Goal: Task Accomplishment & Management: Manage account settings

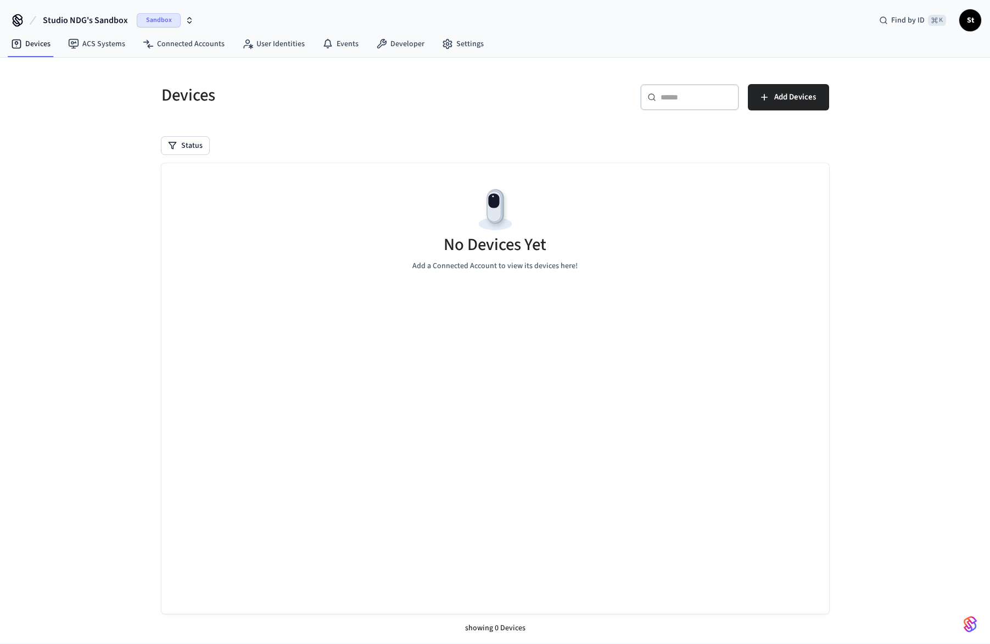
click at [188, 19] on icon "button" at bounding box center [189, 20] width 9 height 9
click at [171, 93] on span "Production" at bounding box center [167, 92] width 44 height 14
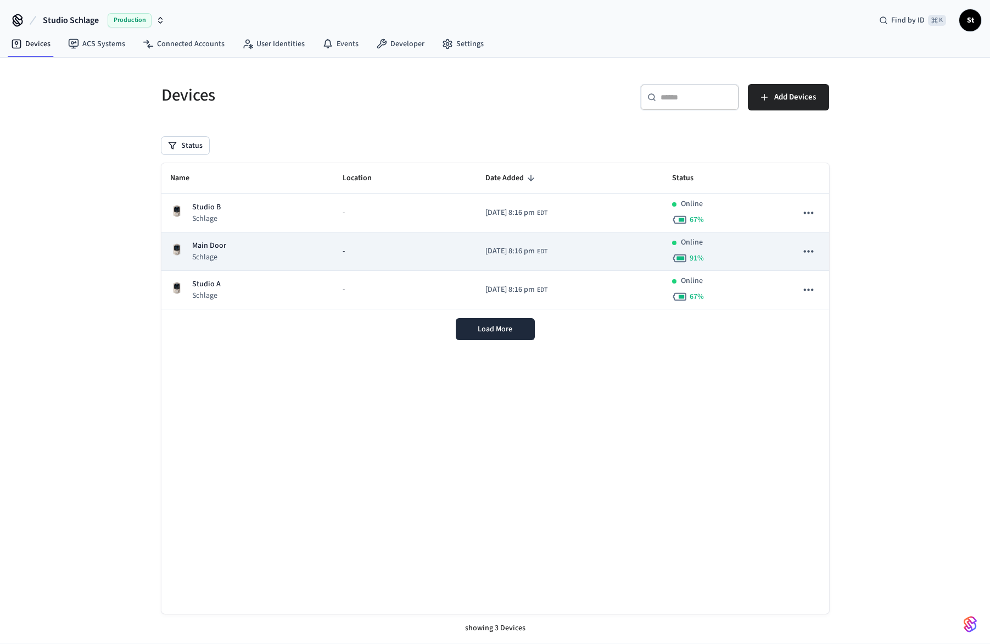
click at [209, 255] on p "Schlage" at bounding box center [209, 256] width 34 height 11
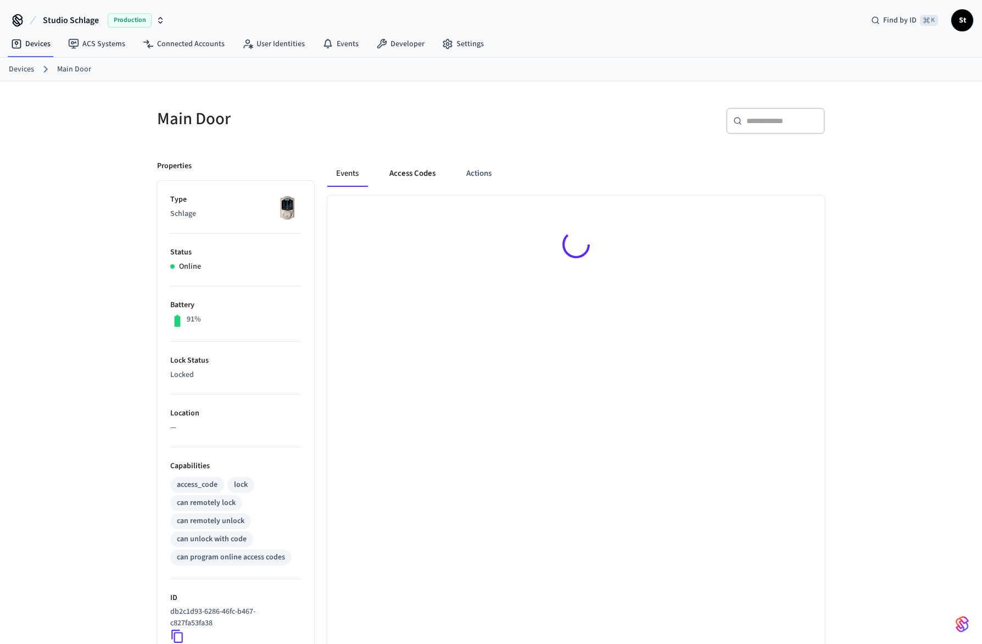
click at [422, 172] on button "Access Codes" at bounding box center [413, 173] width 64 height 26
